Goal: Transaction & Acquisition: Book appointment/travel/reservation

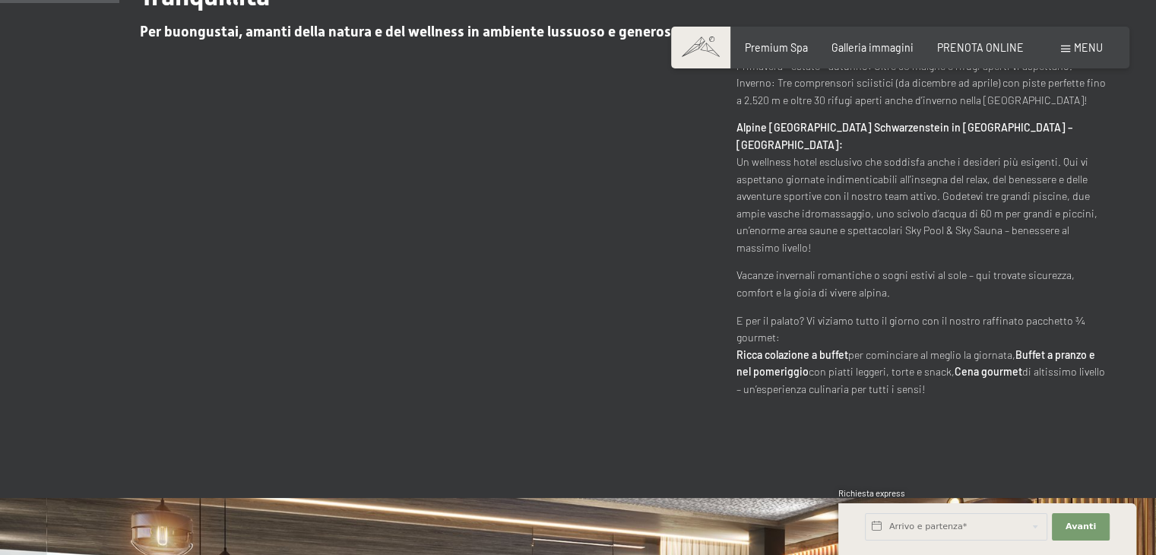
scroll to position [742, 0]
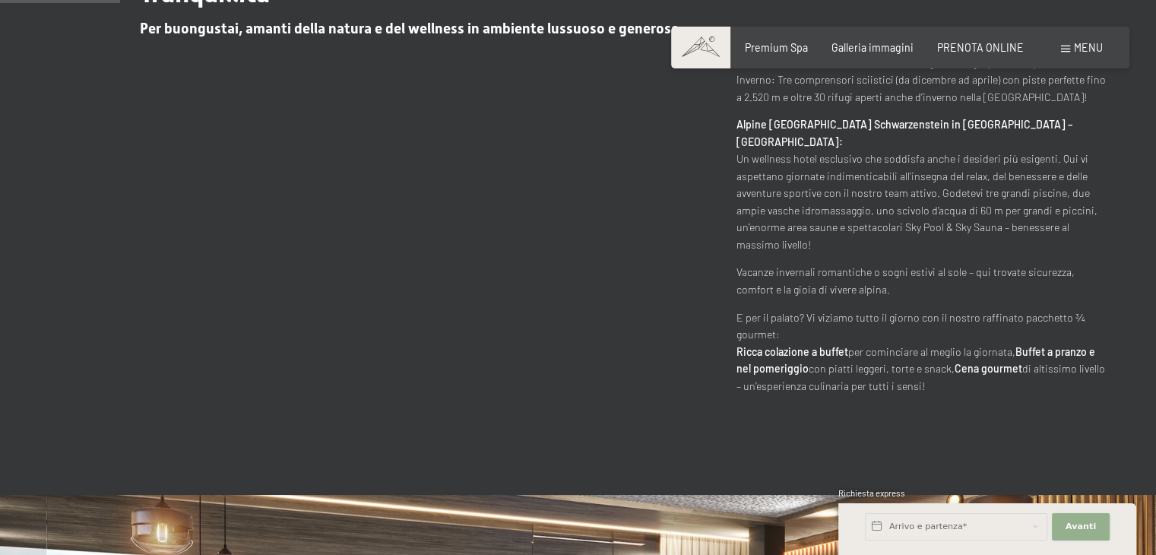
click at [1064, 514] on button "Avanti Nascondere i campi dell'indirizzo" at bounding box center [1081, 526] width 58 height 27
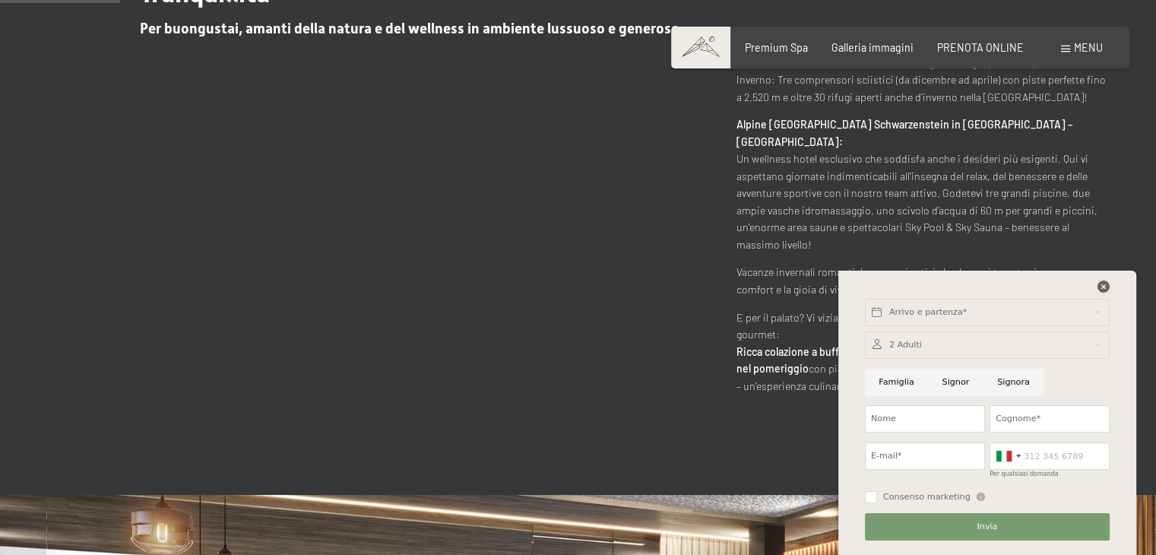
click at [1102, 282] on icon at bounding box center [1103, 286] width 12 height 12
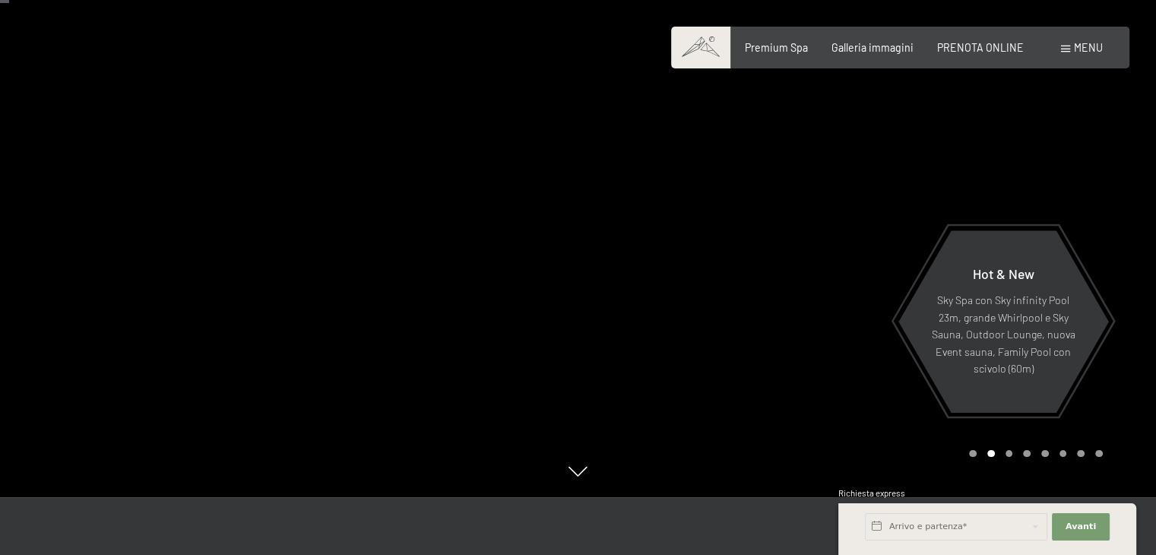
scroll to position [57, 0]
click at [991, 45] on span "PRENOTA ONLINE" at bounding box center [980, 45] width 87 height 13
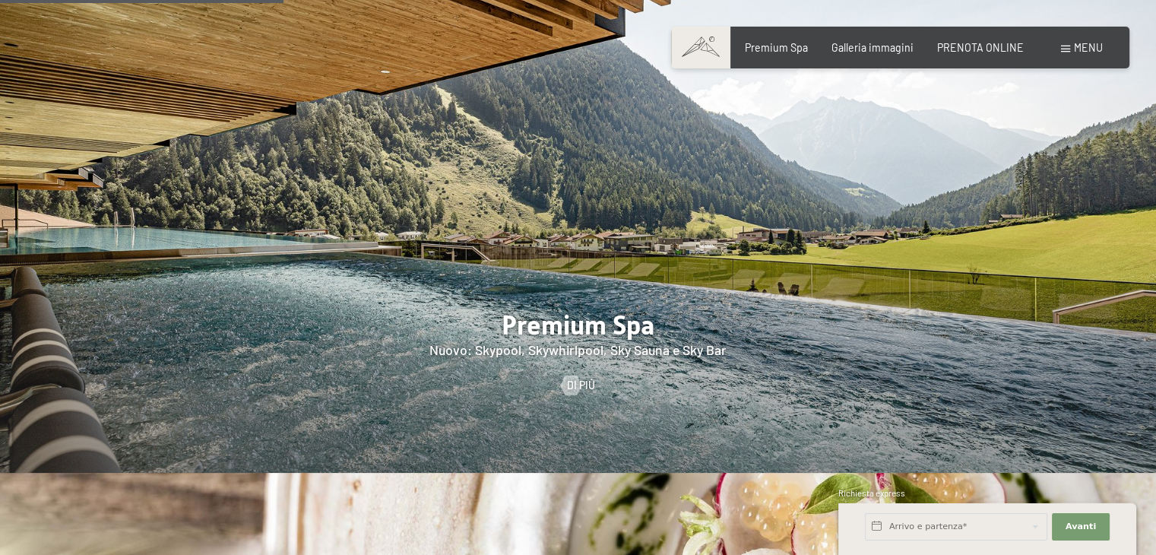
scroll to position [1757, 0]
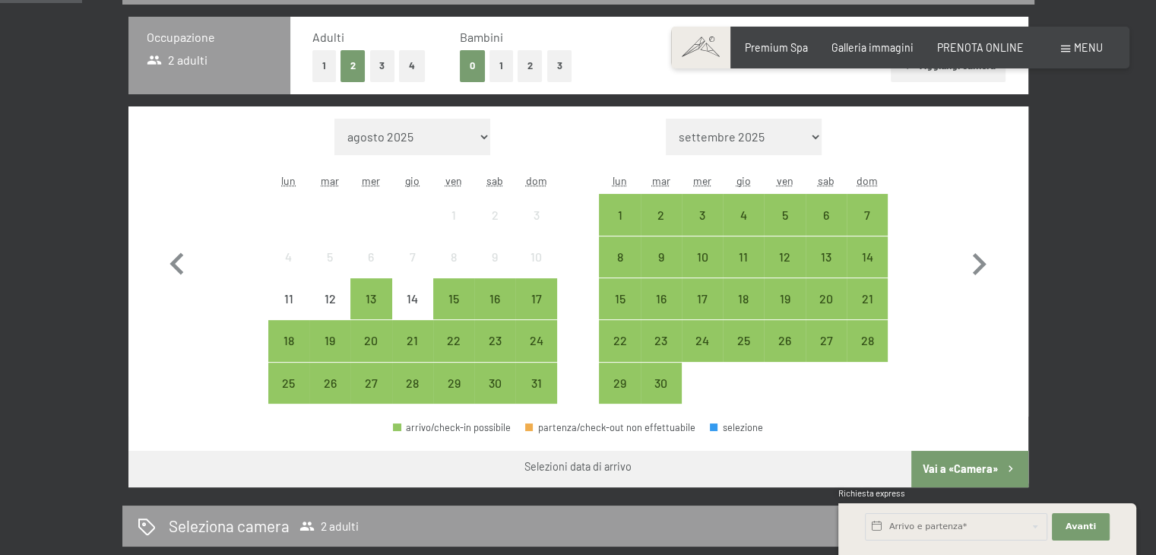
scroll to position [362, 0]
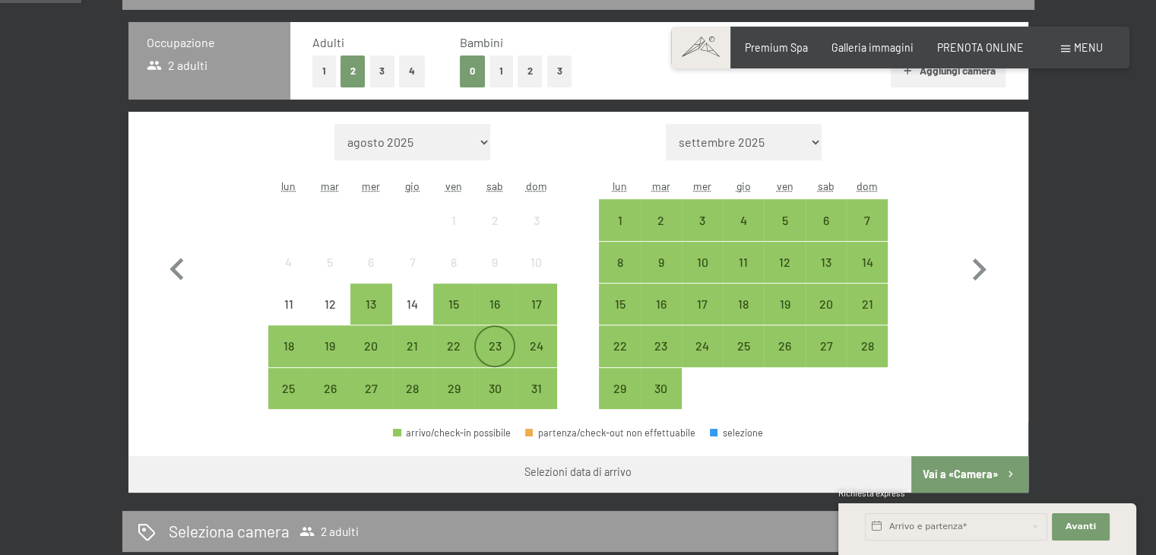
click at [488, 343] on div "23" at bounding box center [495, 359] width 38 height 38
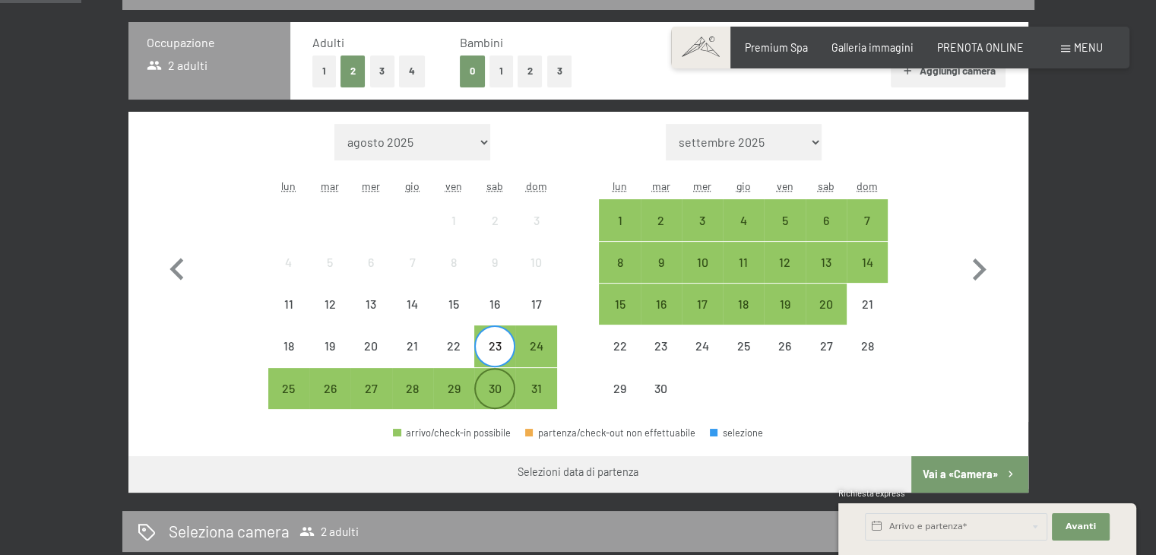
click at [499, 402] on div "30" at bounding box center [495, 401] width 38 height 38
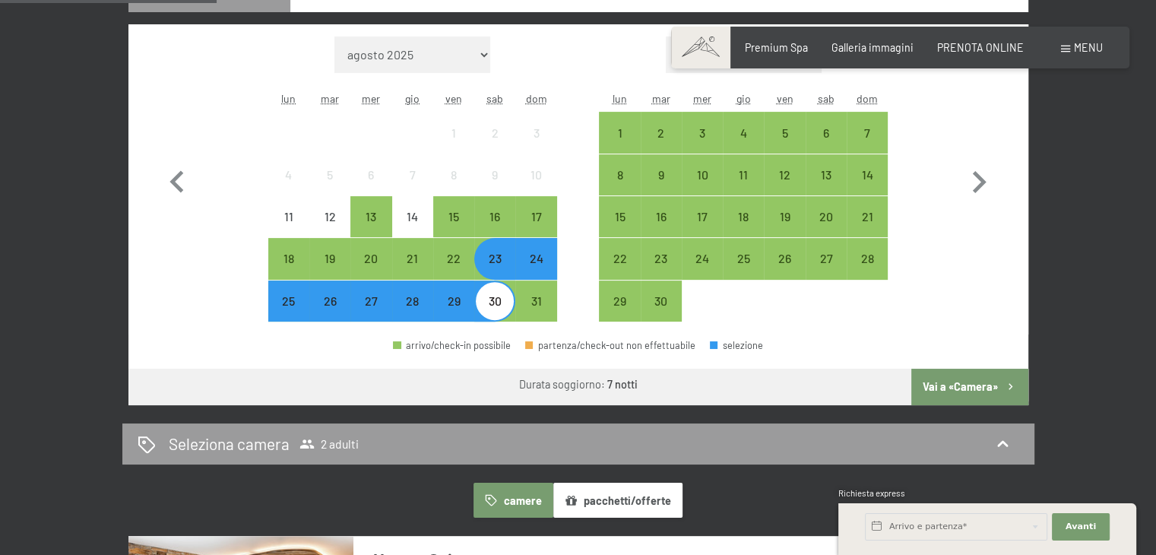
scroll to position [450, 0]
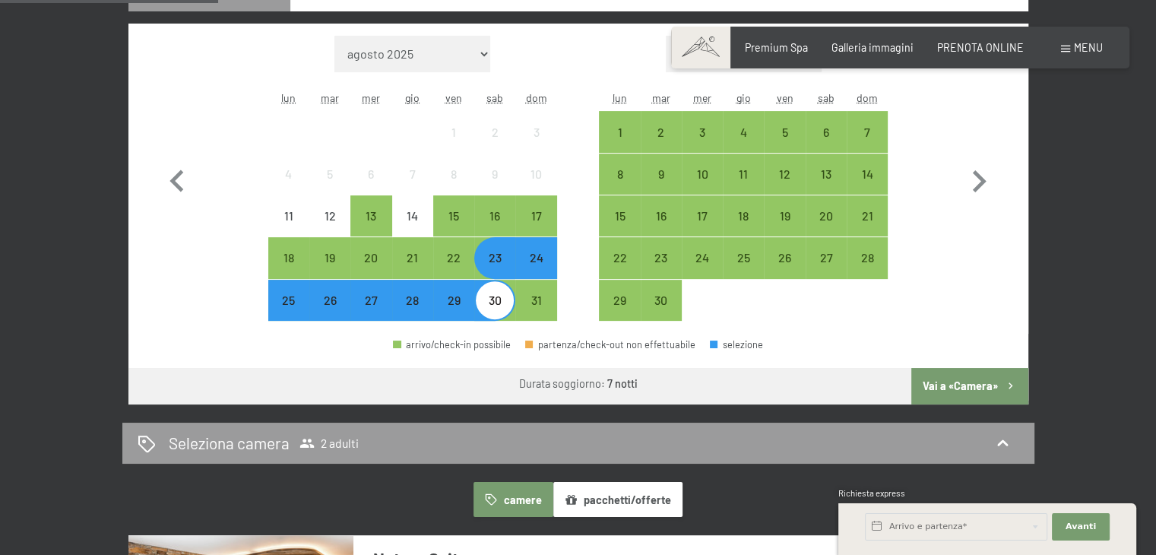
click at [218, 299] on div "Mese/anno agosto 2025 settembre 2025 ottobre 2025 novembre 2025 dicembre 2025 g…" at bounding box center [578, 179] width 846 height 286
click at [280, 264] on div "18" at bounding box center [289, 271] width 38 height 38
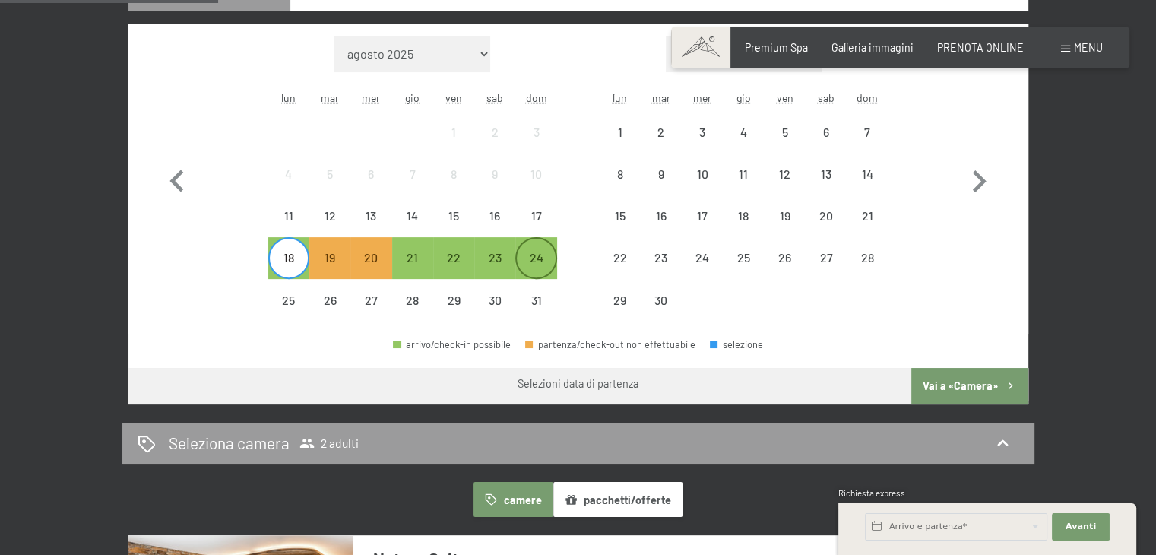
click at [538, 255] on div "24" at bounding box center [536, 271] width 38 height 38
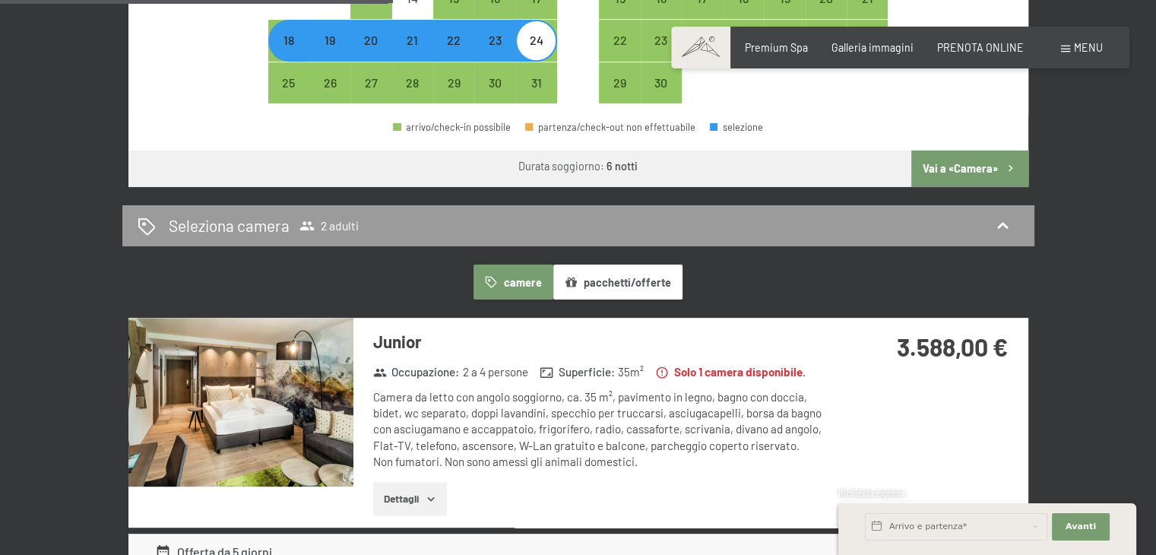
scroll to position [832, 0]
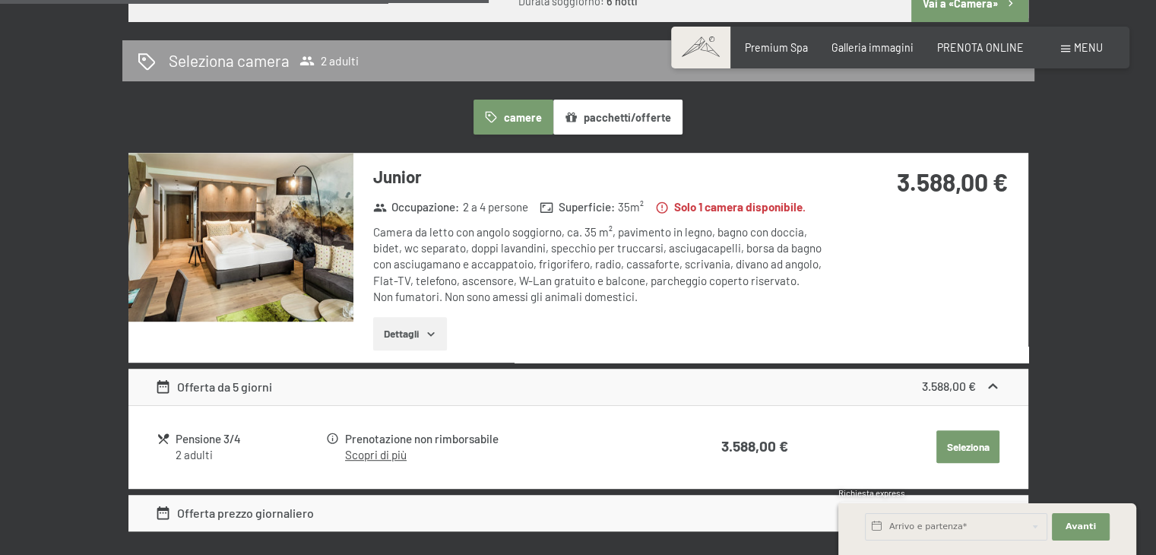
click at [433, 332] on icon "button" at bounding box center [430, 334] width 7 height 4
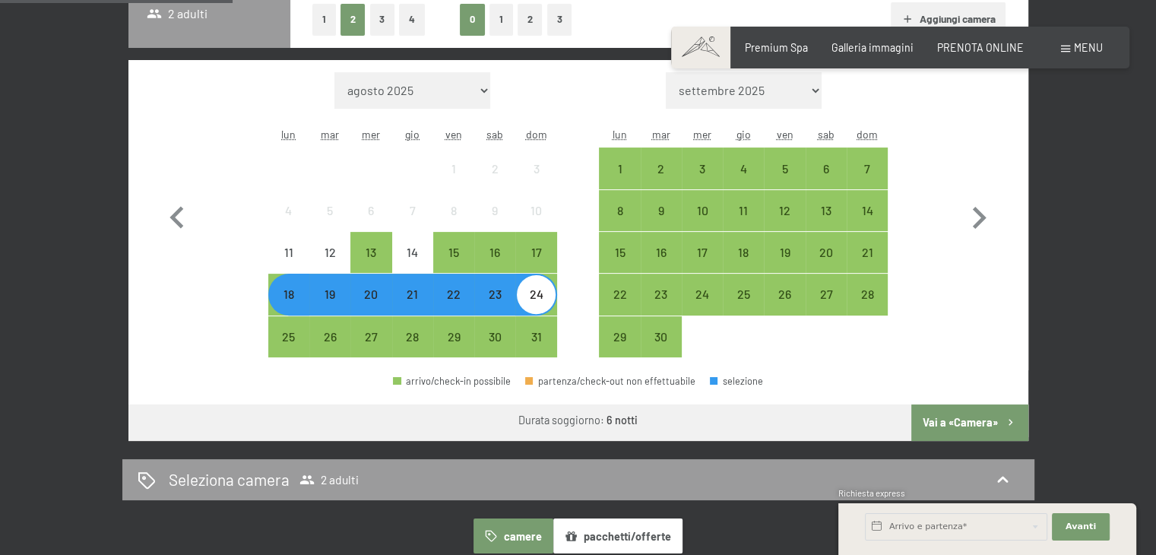
scroll to position [410, 0]
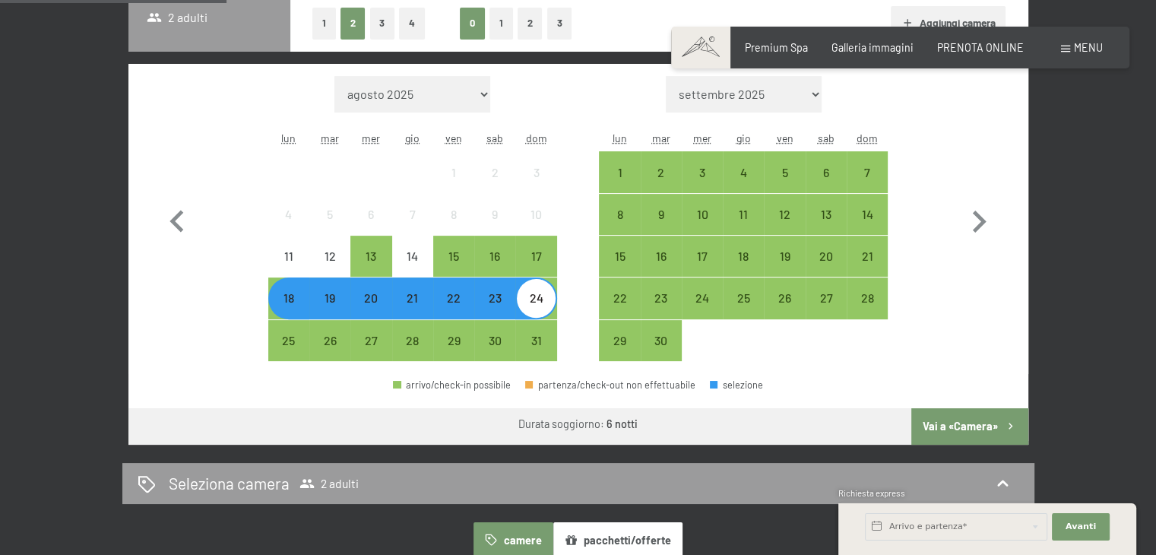
click at [174, 366] on div "Mese/anno agosto 2025 settembre 2025 ottobre 2025 novembre 2025 dicembre 2025 g…" at bounding box center [578, 219] width 900 height 310
click at [367, 259] on div "13" at bounding box center [371, 269] width 38 height 38
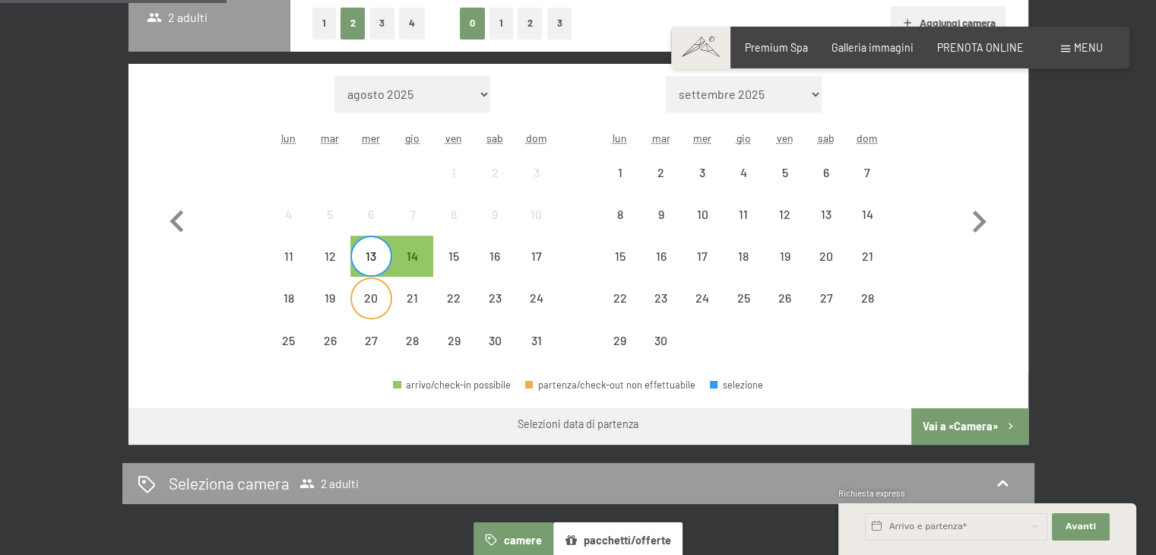
click at [375, 302] on div "20" at bounding box center [371, 311] width 38 height 38
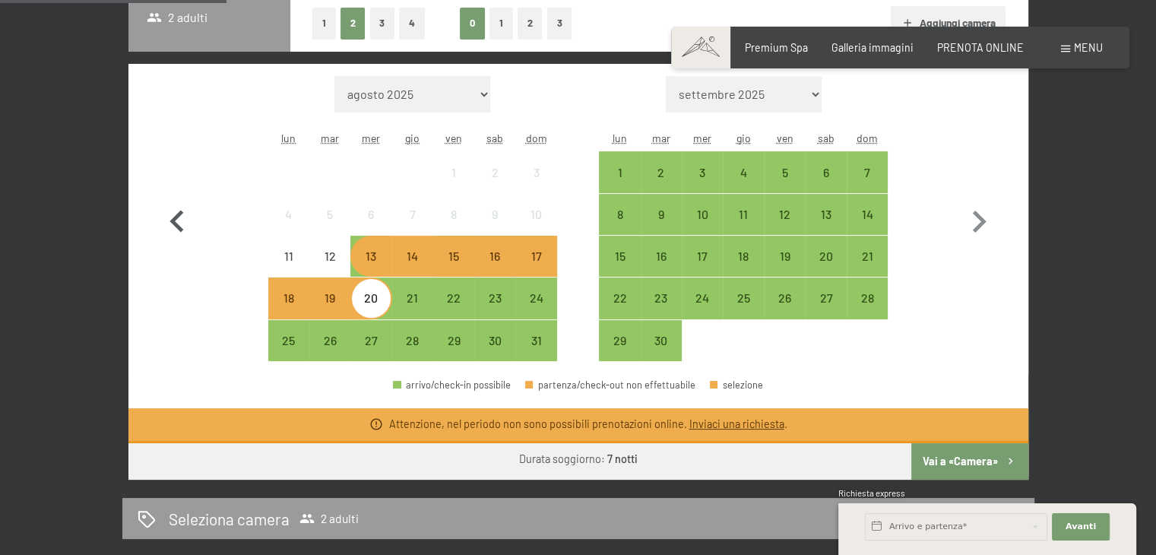
click at [182, 223] on icon "button" at bounding box center [177, 222] width 44 height 44
click at [175, 223] on icon "button" at bounding box center [176, 221] width 14 height 22
